Goal: Find specific page/section: Find specific page/section

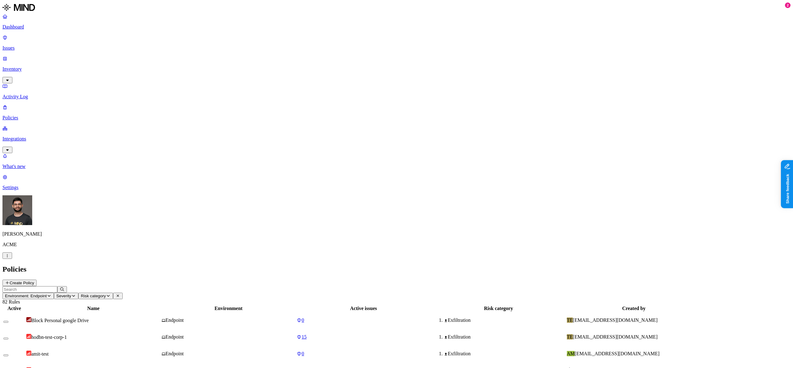
click at [26, 136] on p "Integrations" at bounding box center [396, 139] width 788 height 6
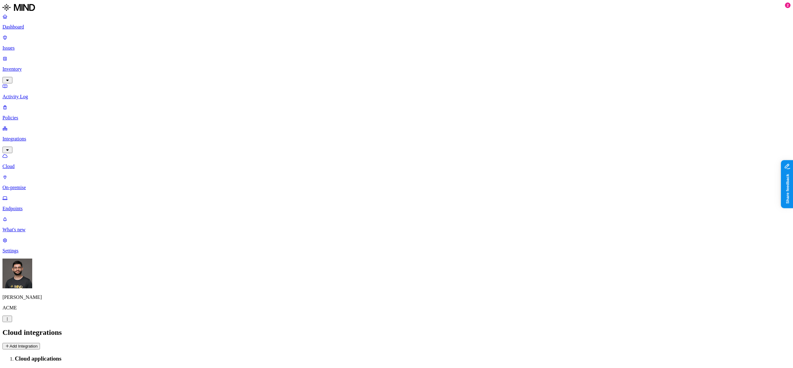
click at [29, 195] on link "Endpoints" at bounding box center [396, 203] width 788 height 16
click at [20, 342] on button "Deploy" at bounding box center [11, 345] width 18 height 7
